Goal: Information Seeking & Learning: Check status

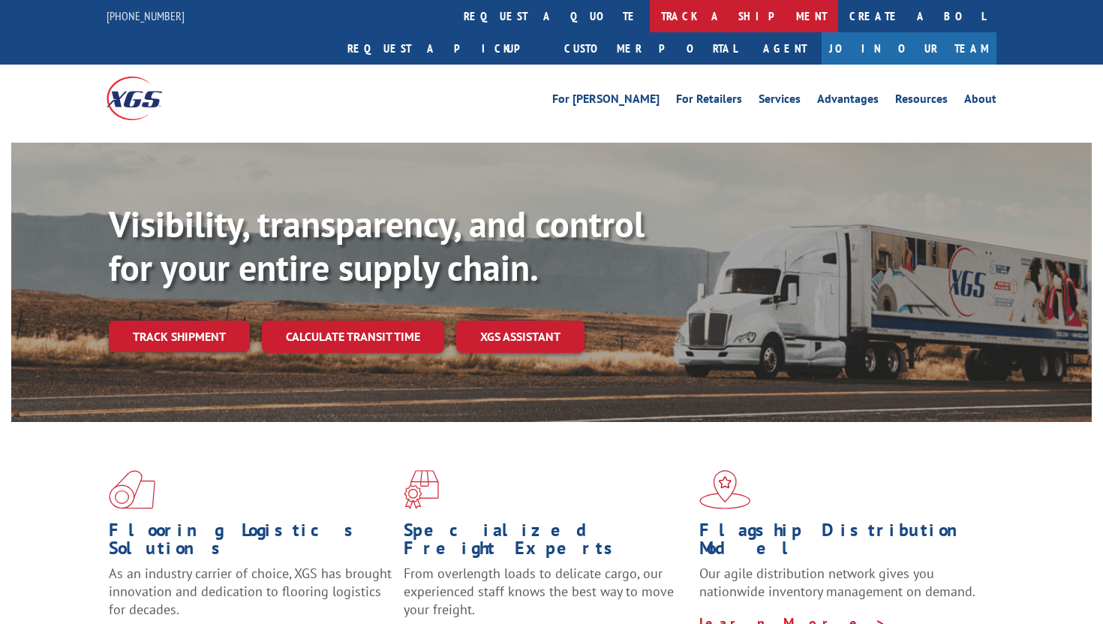
click at [650, 24] on link "track a shipment" at bounding box center [744, 16] width 188 height 32
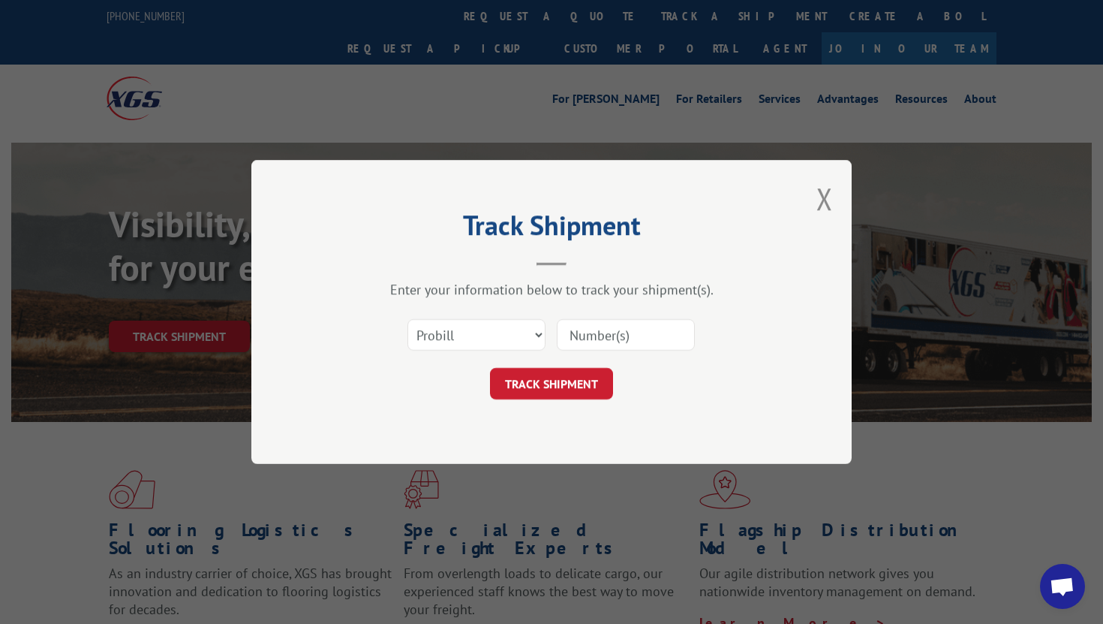
click at [585, 329] on input at bounding box center [626, 335] width 138 height 32
paste input "17667002"
type input "17667002"
click button "TRACK SHIPMENT" at bounding box center [551, 384] width 123 height 32
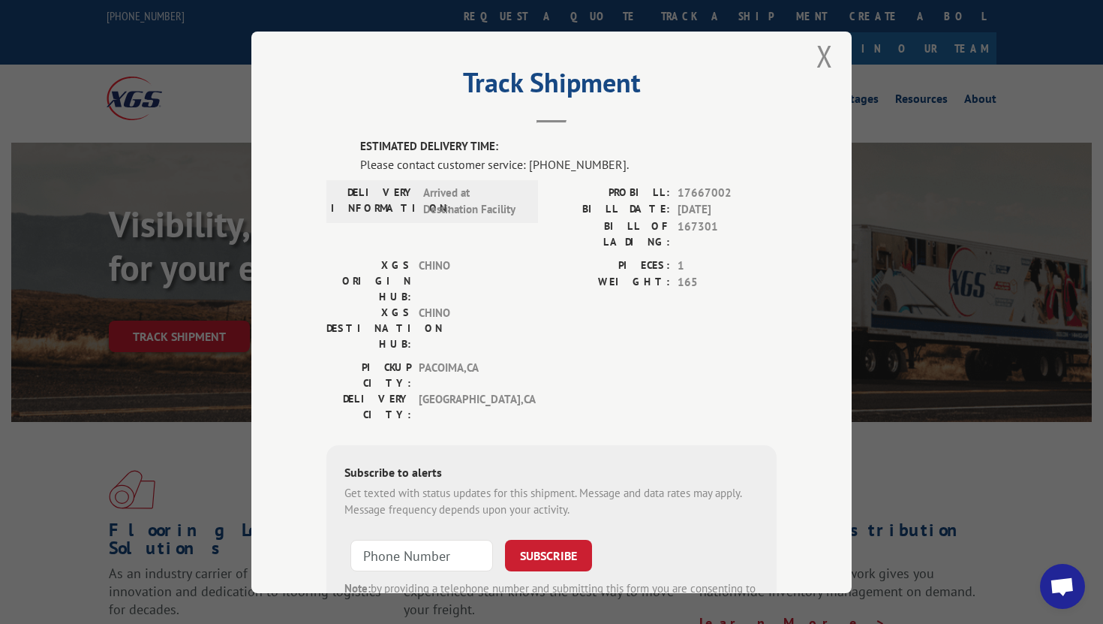
scroll to position [19, 0]
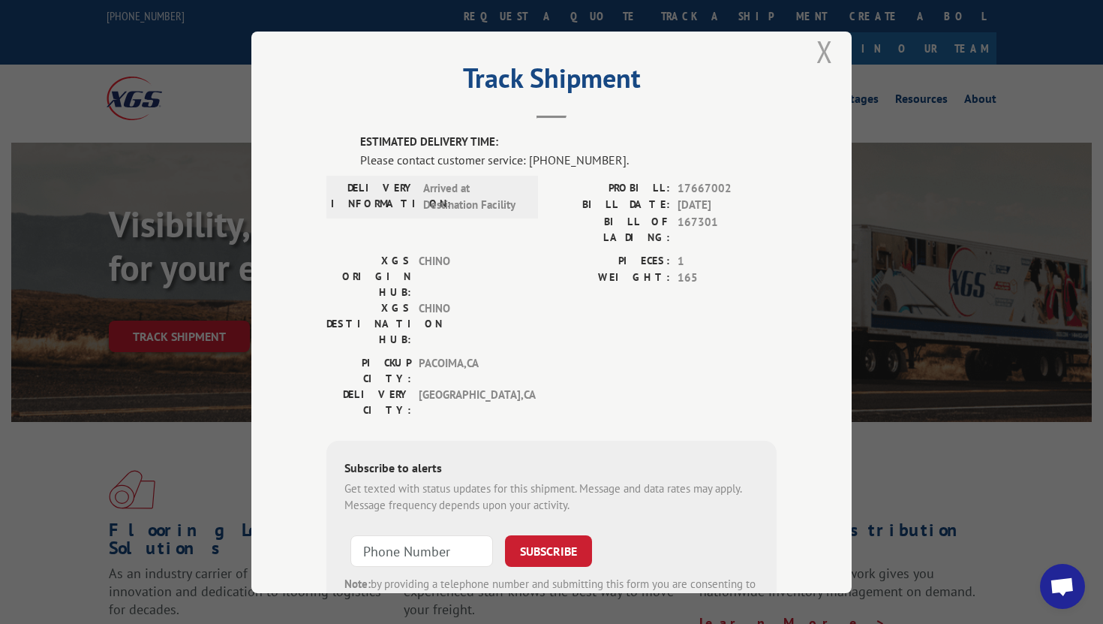
click at [822, 48] on button "Close modal" at bounding box center [824, 52] width 17 height 40
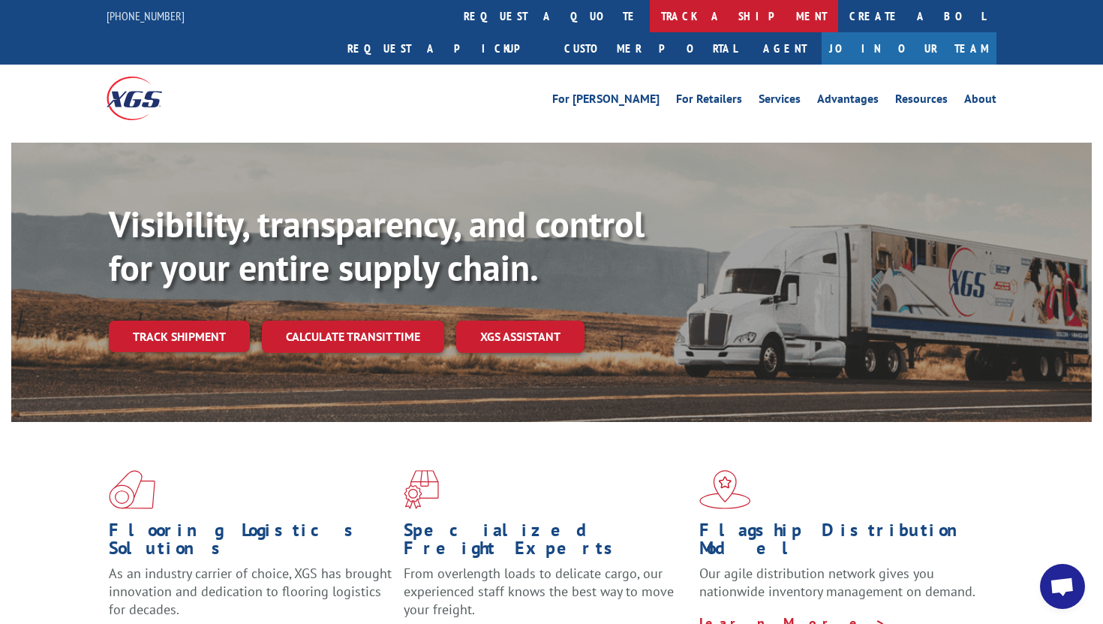
click at [650, 28] on link "track a shipment" at bounding box center [744, 16] width 188 height 32
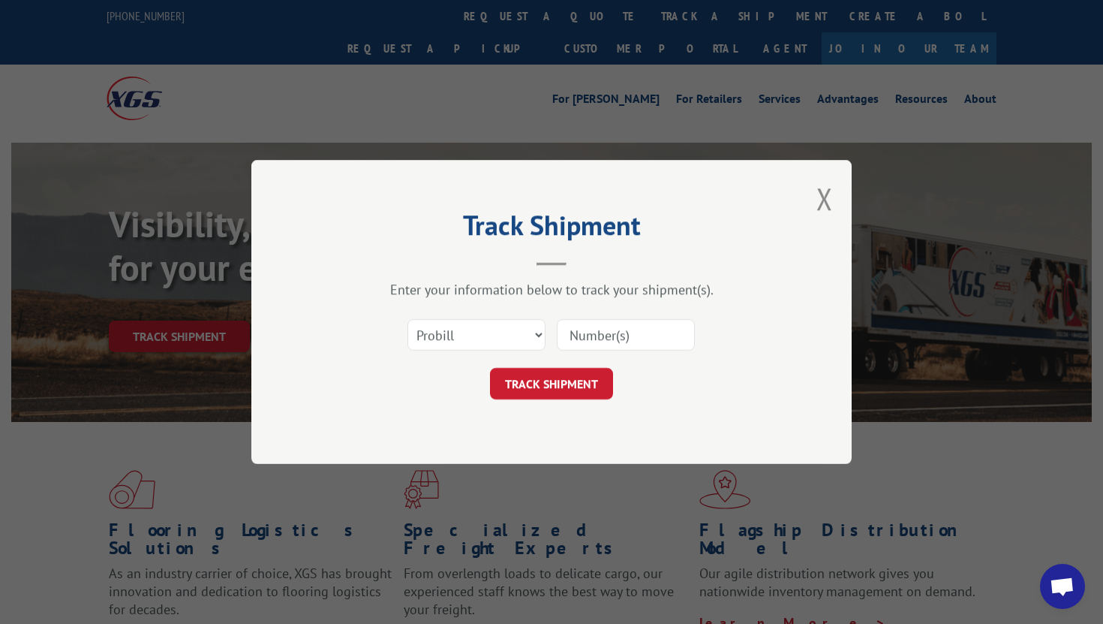
click at [615, 336] on input at bounding box center [626, 335] width 138 height 32
paste input "371918"
type input "371918"
click at [486, 326] on select "Select category... Probill BOL PO" at bounding box center [476, 335] width 138 height 32
select select "bol"
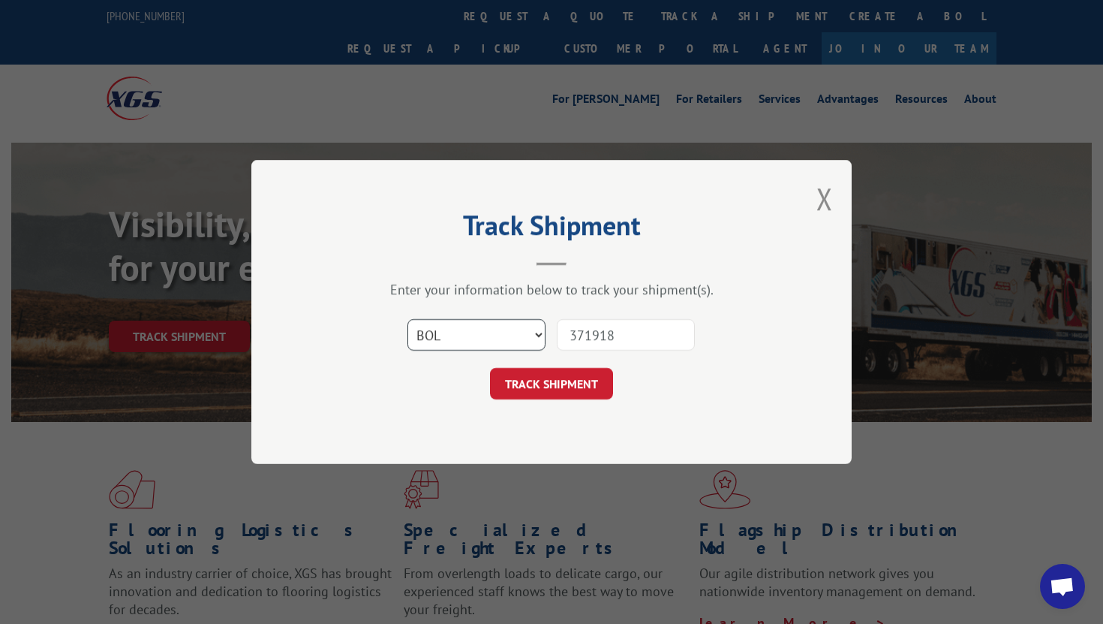
click at [407, 319] on select "Select category... Probill BOL PO" at bounding box center [476, 335] width 138 height 32
click at [532, 389] on button "TRACK SHIPMENT" at bounding box center [551, 384] width 123 height 32
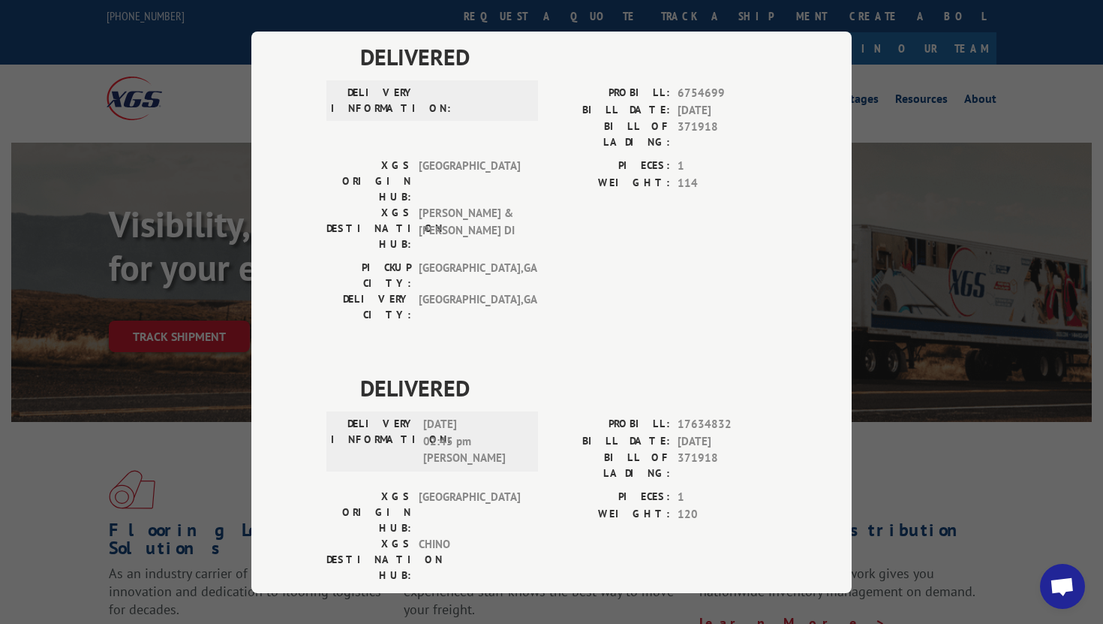
scroll to position [8, 0]
